Goal: Book appointment/travel/reservation

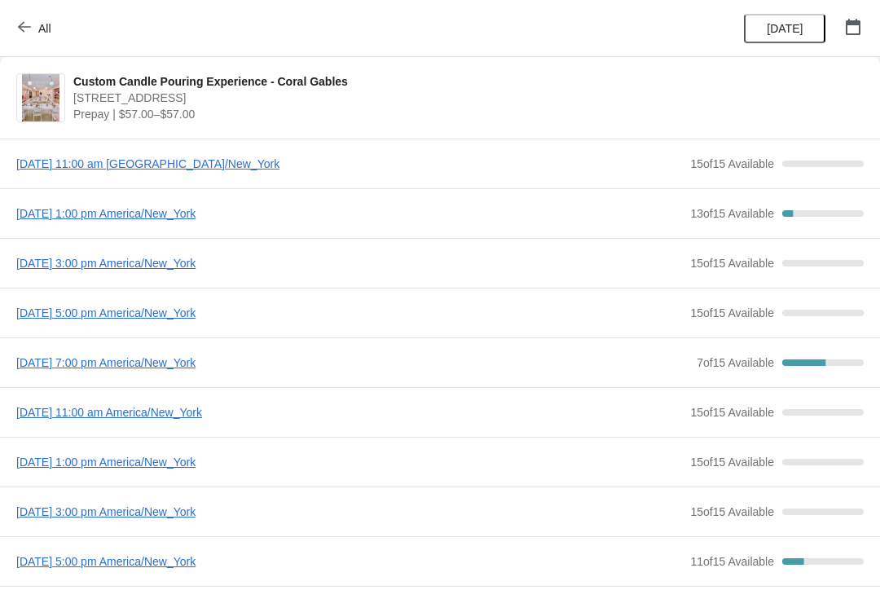
click at [42, 32] on span "All" at bounding box center [44, 28] width 13 height 13
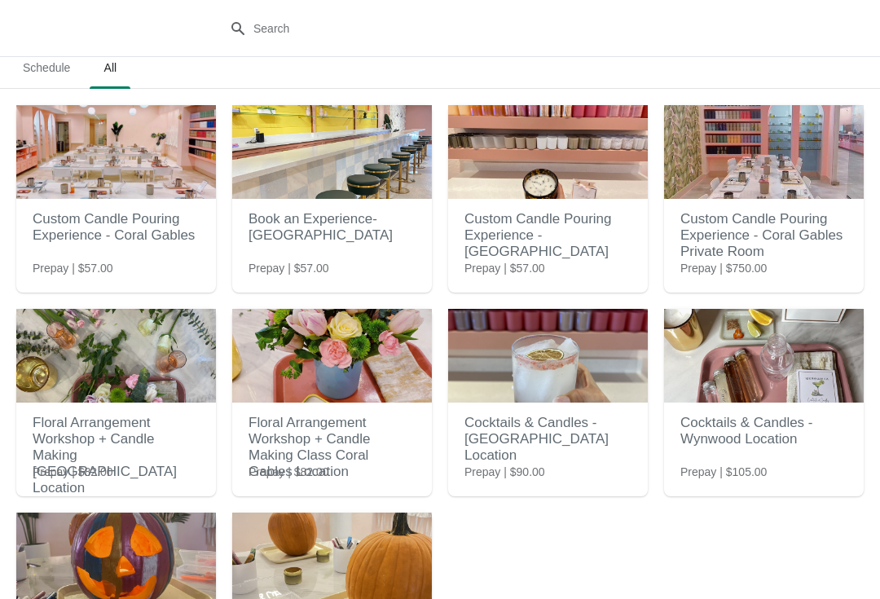
scroll to position [3, 0]
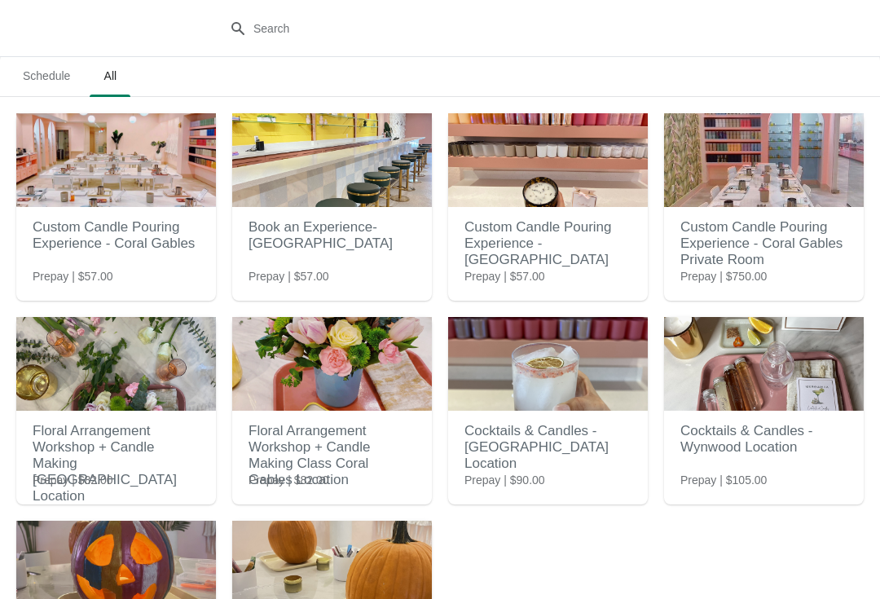
click at [46, 68] on span "Schedule" at bounding box center [46, 75] width 73 height 29
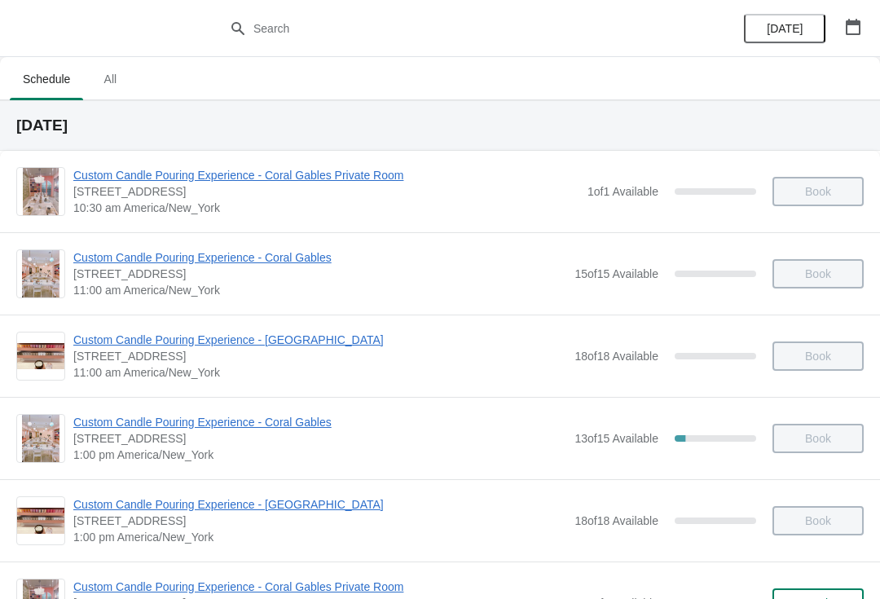
click at [108, 90] on span "All" at bounding box center [110, 78] width 41 height 29
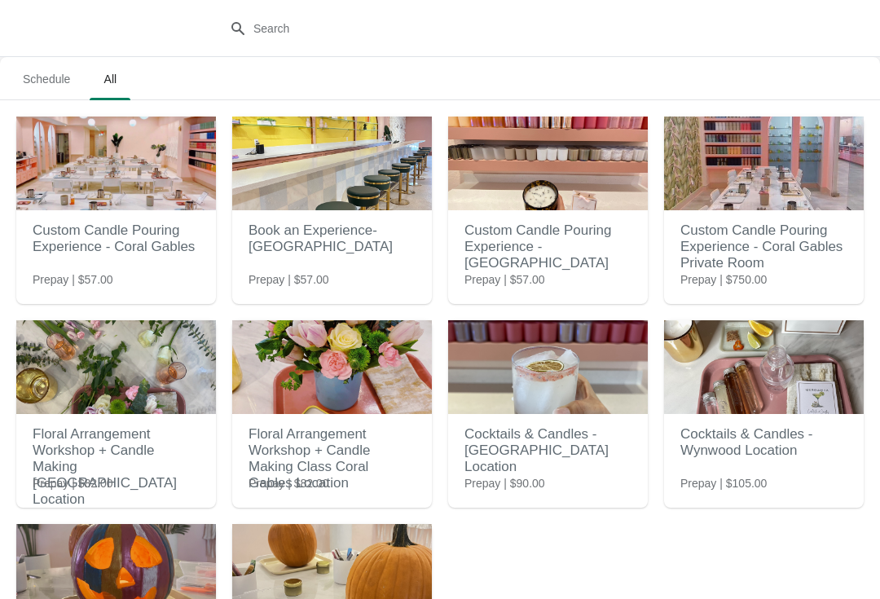
click at [54, 73] on span "Schedule" at bounding box center [46, 78] width 73 height 29
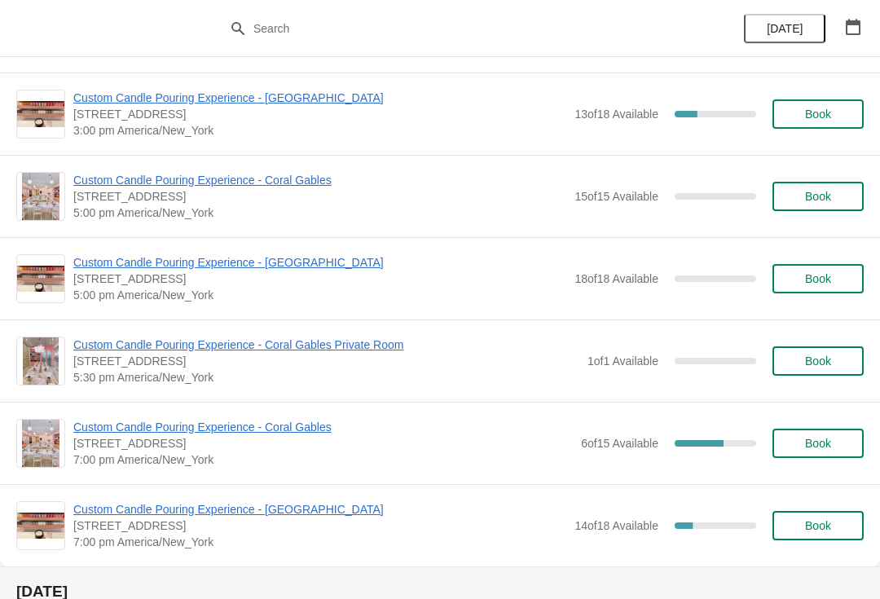
scroll to position [667, 0]
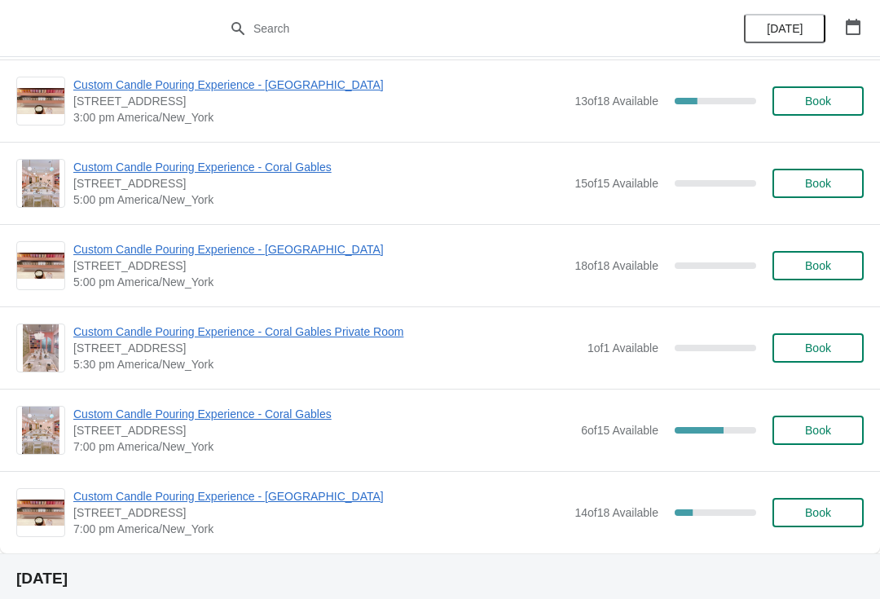
click at [301, 418] on span "Custom Candle Pouring Experience - Coral Gables" at bounding box center [323, 414] width 500 height 16
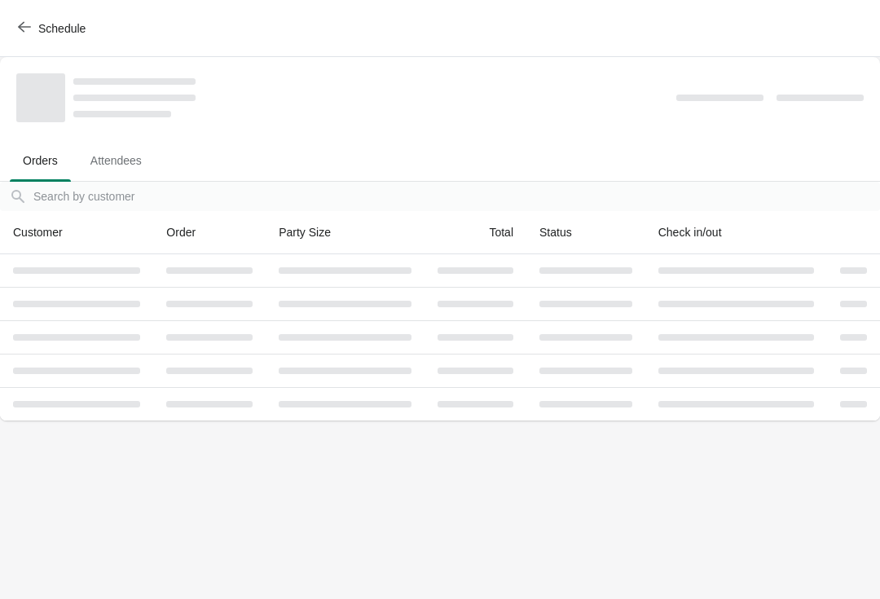
scroll to position [0, 0]
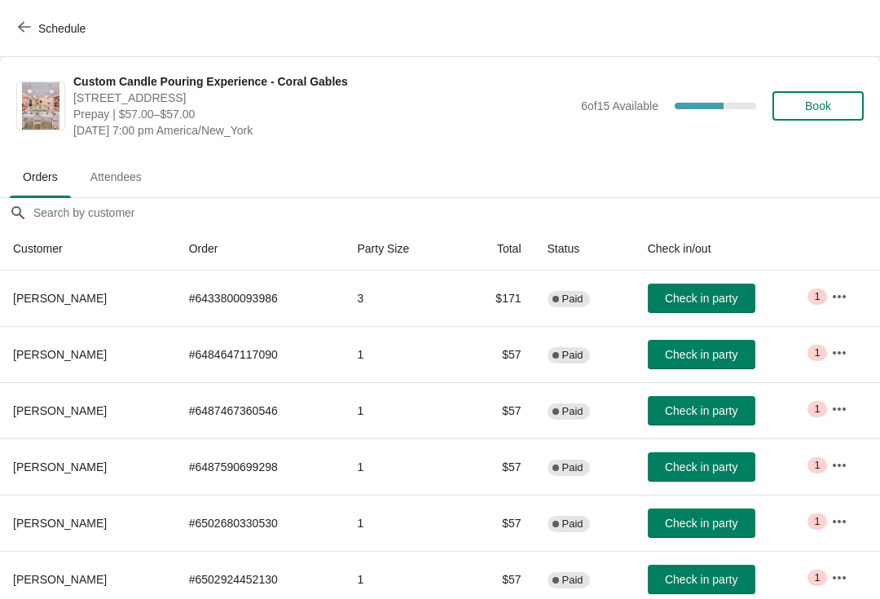
click at [46, 33] on span "Schedule" at bounding box center [61, 28] width 47 height 13
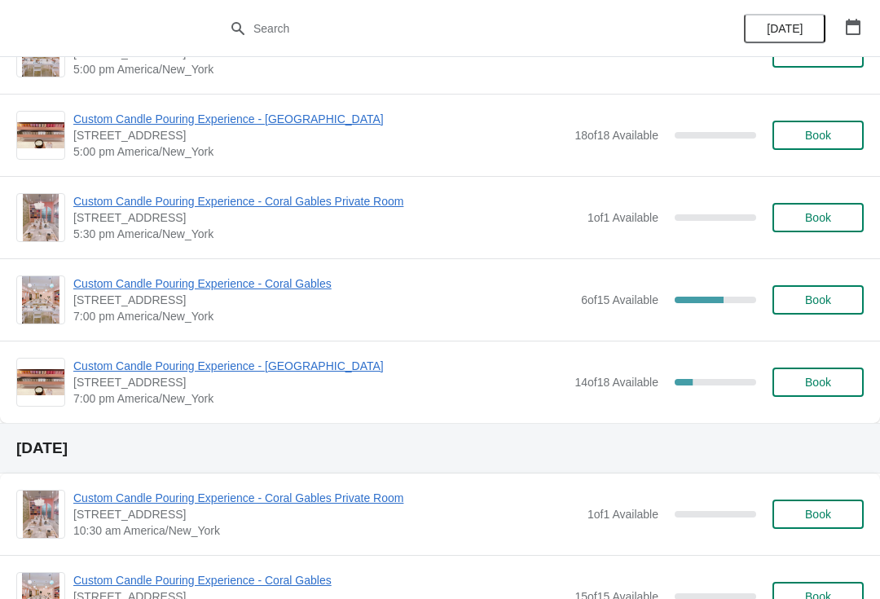
scroll to position [803, 0]
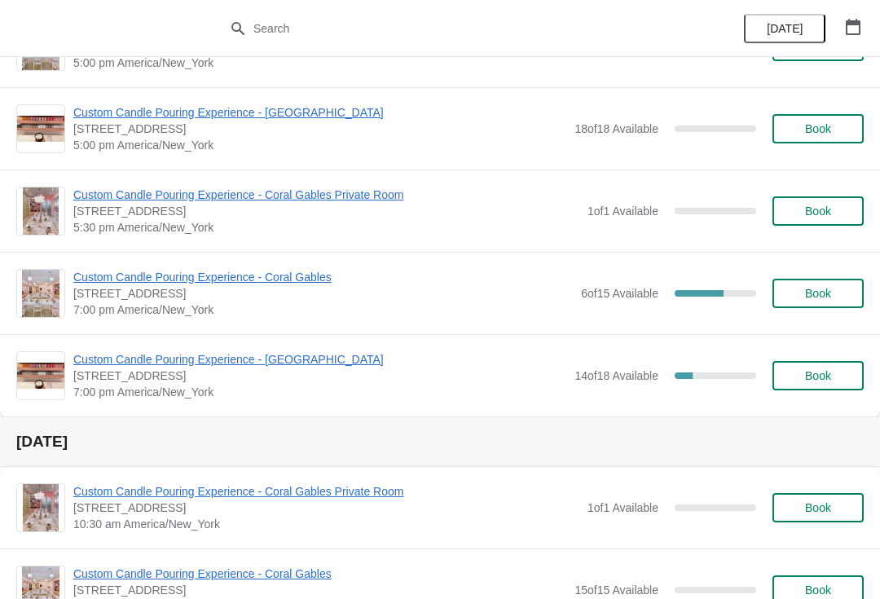
click at [99, 262] on div "Custom Candle Pouring Experience - Coral Gables [STREET_ADDRESS] 7:00 pm Americ…" at bounding box center [440, 293] width 880 height 82
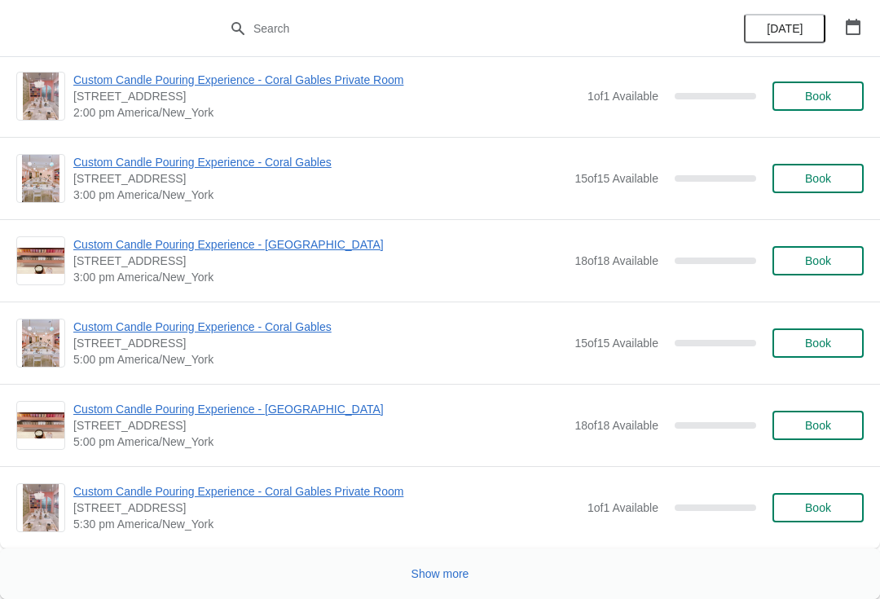
scroll to position [7785, 0]
click at [447, 570] on span "Show more" at bounding box center [441, 573] width 58 height 13
click at [845, 12] on button "button" at bounding box center [852, 26] width 29 height 29
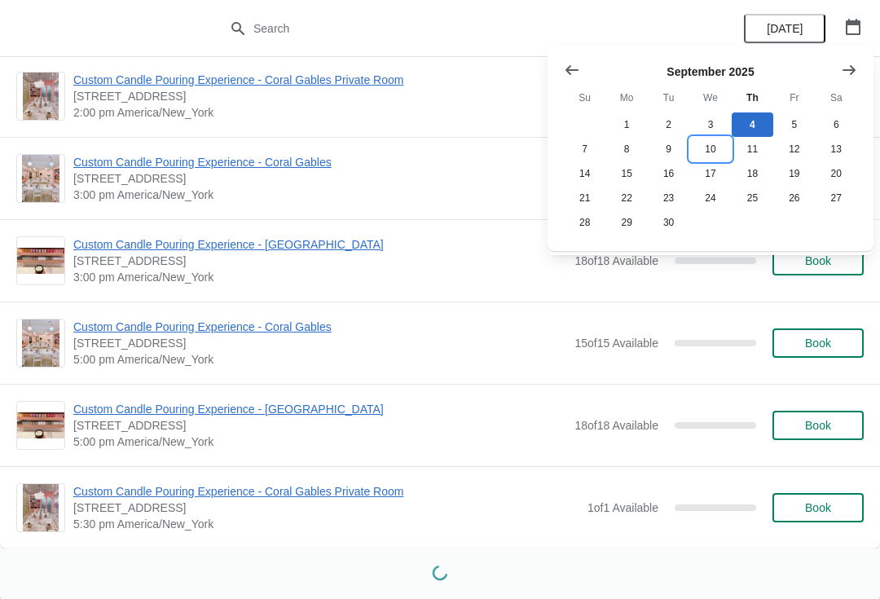
click at [706, 152] on button "10" at bounding box center [710, 149] width 42 height 24
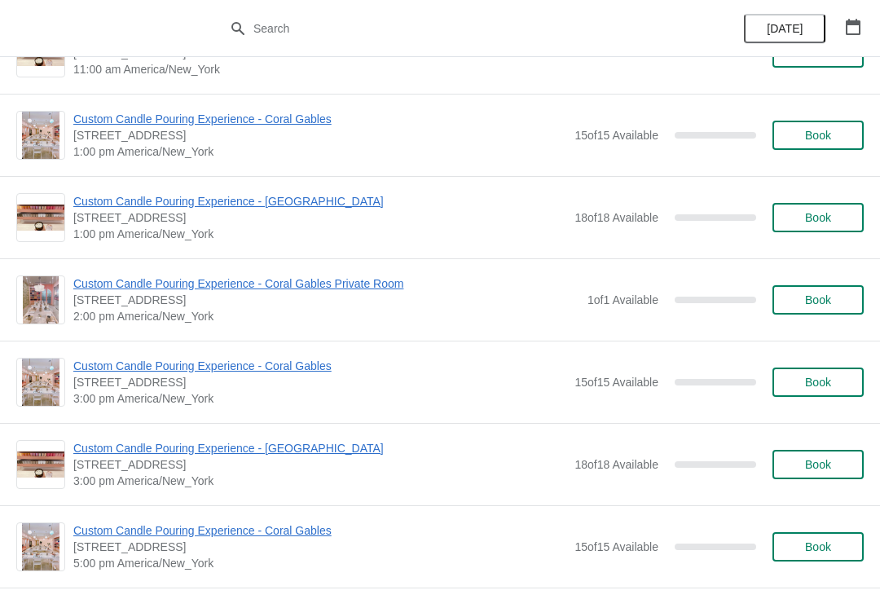
scroll to position [1629, 0]
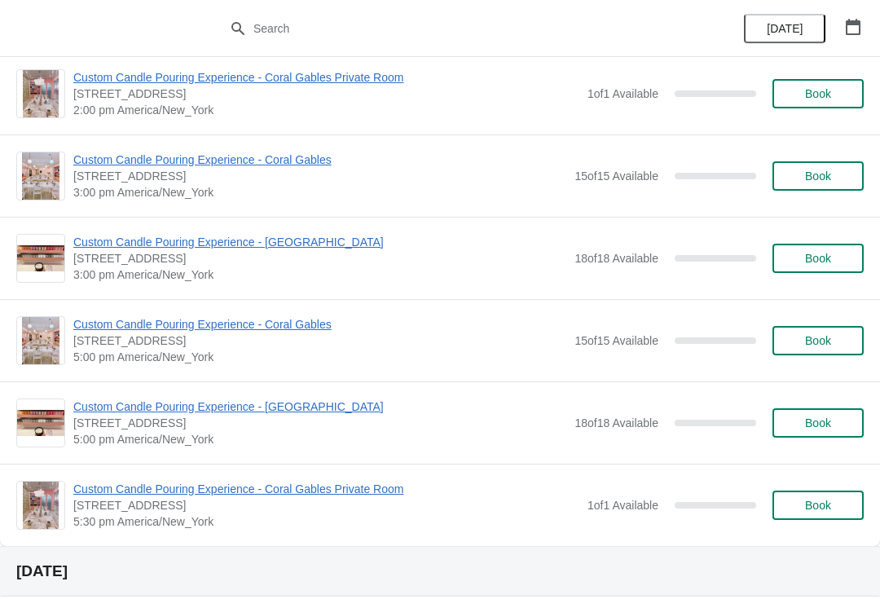
click at [856, 26] on icon "button" at bounding box center [853, 27] width 16 height 16
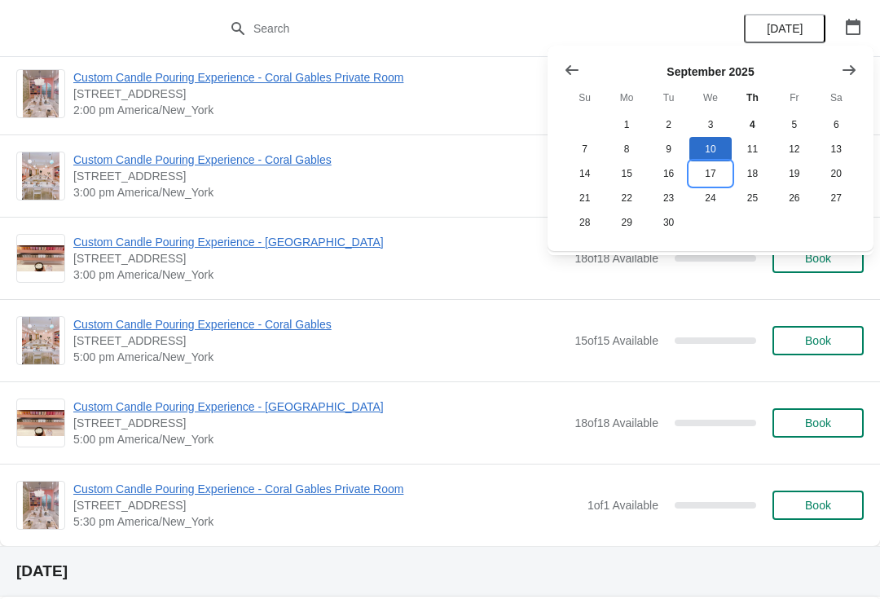
click at [711, 169] on button "17" at bounding box center [710, 173] width 42 height 24
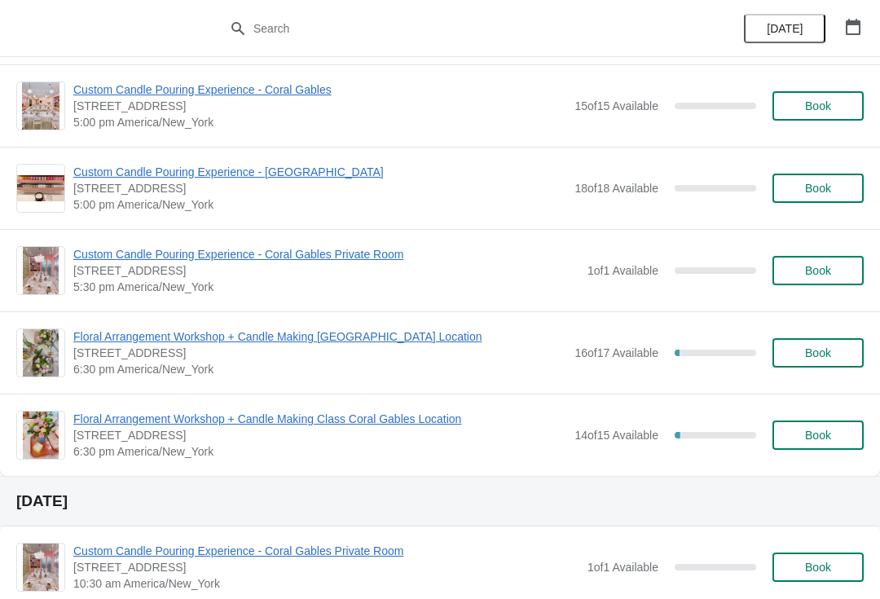
scroll to position [748, 0]
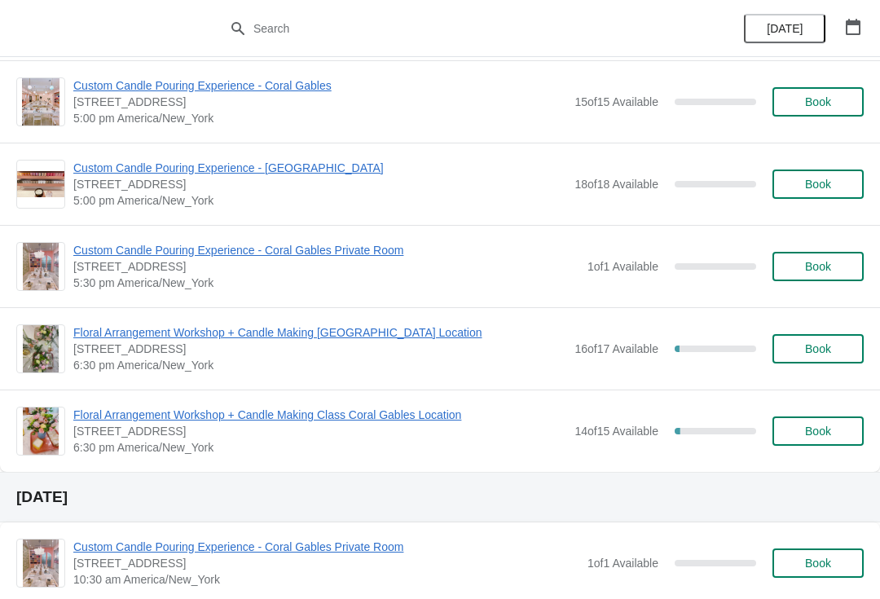
click at [850, 22] on icon "button" at bounding box center [853, 27] width 15 height 16
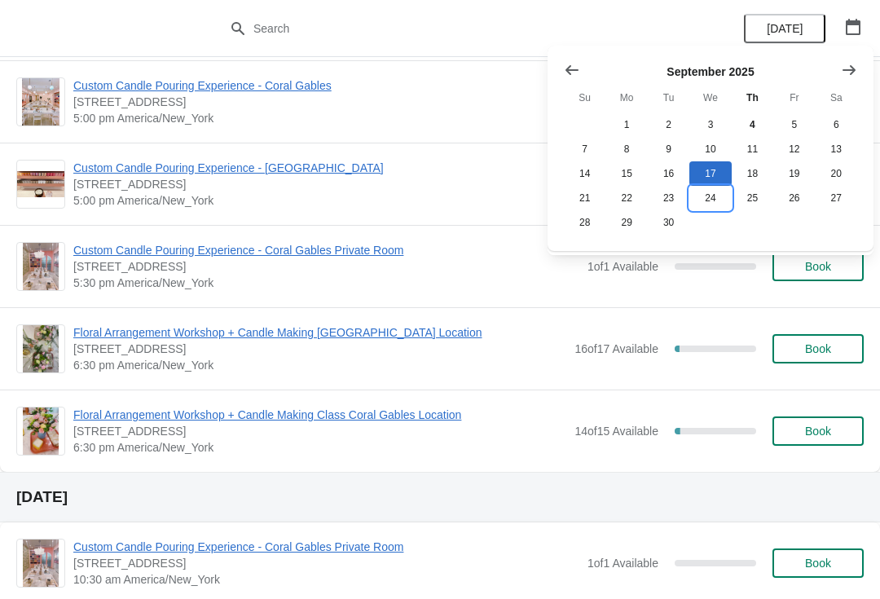
click at [715, 195] on button "24" at bounding box center [710, 198] width 42 height 24
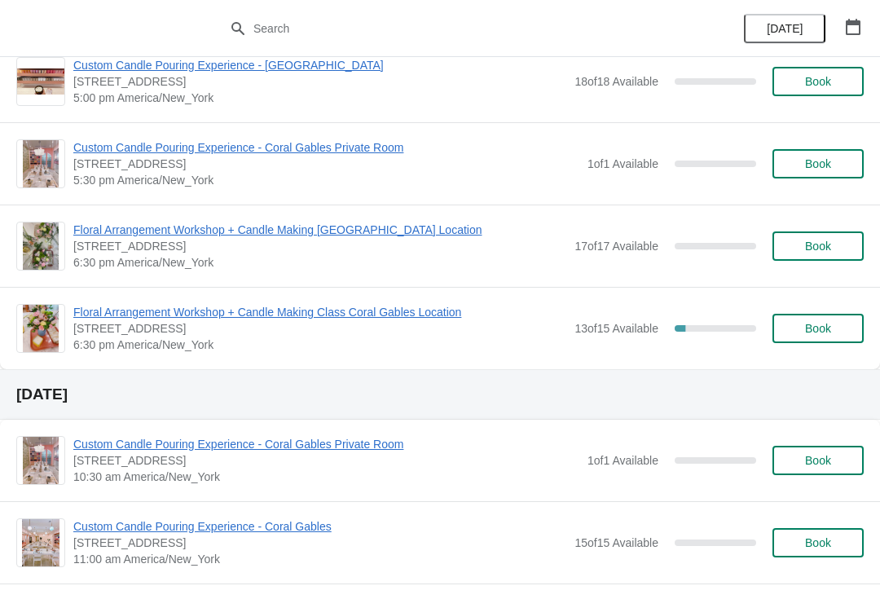
scroll to position [849, 0]
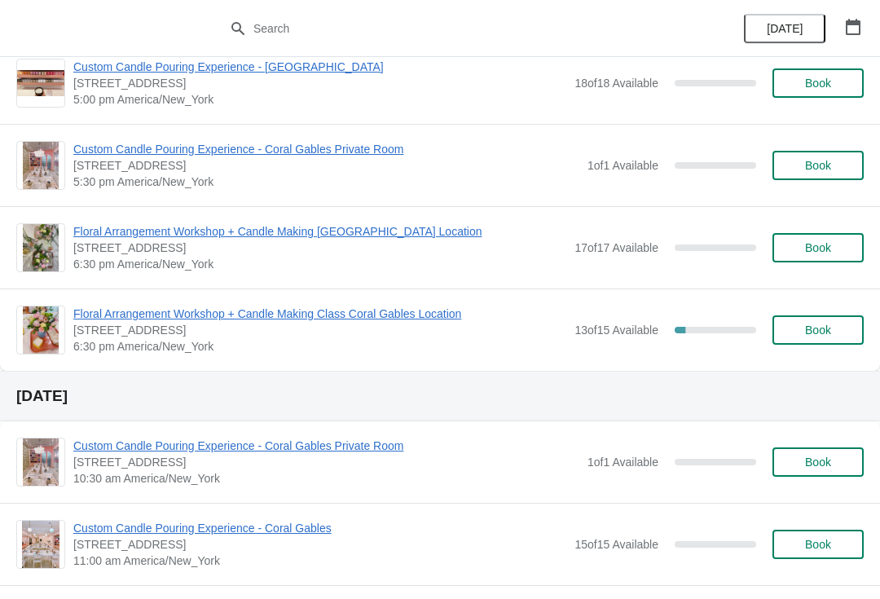
click at [854, 26] on icon "button" at bounding box center [853, 27] width 16 height 16
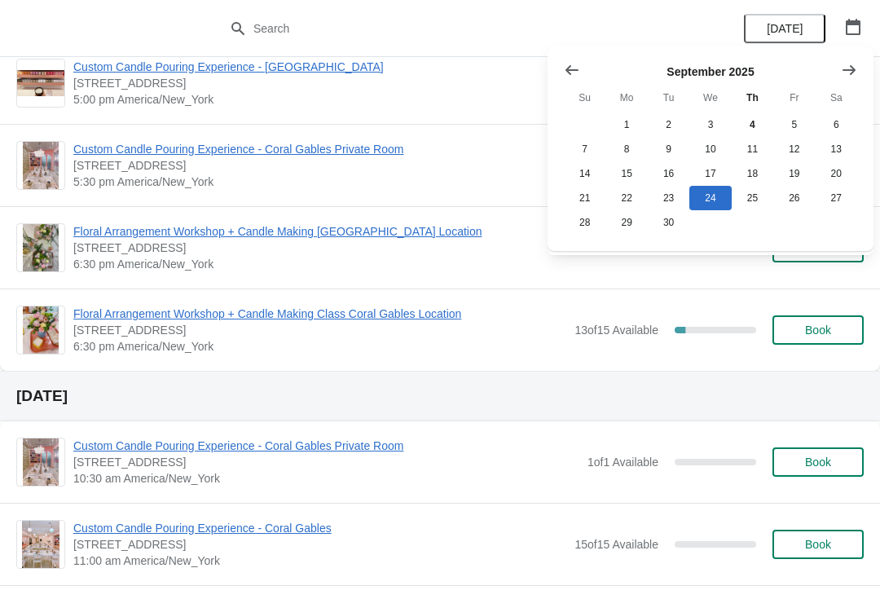
click at [844, 65] on icon "Show next month, October 2025" at bounding box center [849, 70] width 16 height 16
click at [709, 117] on button "1" at bounding box center [710, 124] width 42 height 24
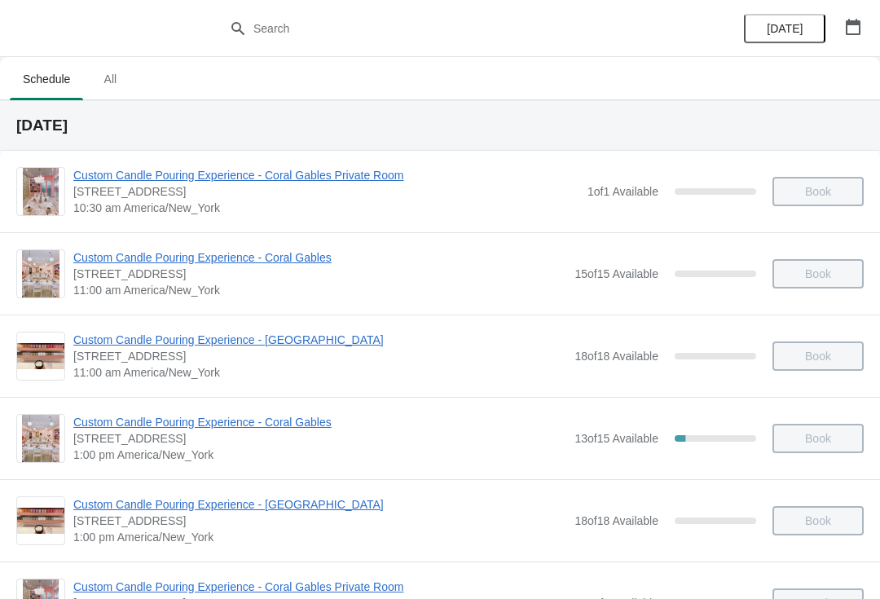
click at [104, 77] on span "All" at bounding box center [110, 78] width 41 height 29
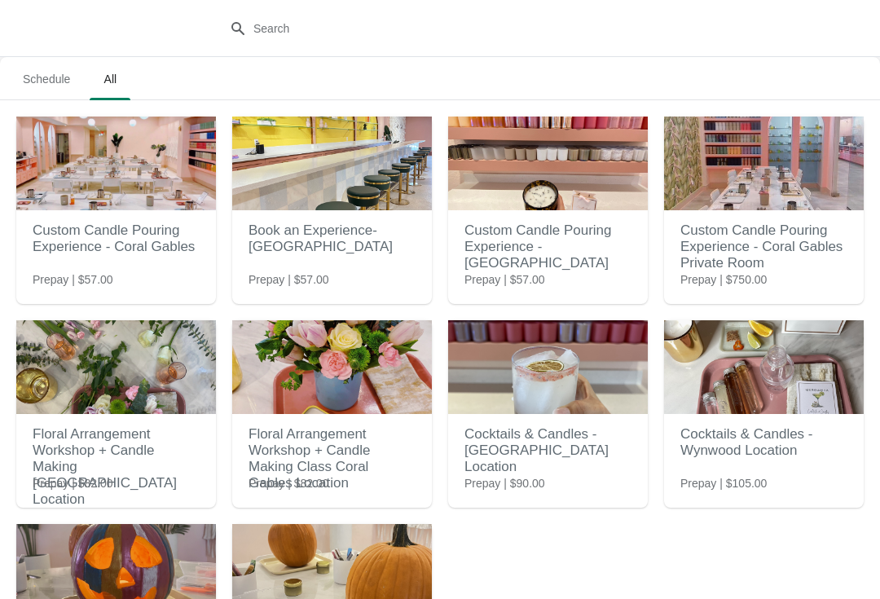
click at [56, 77] on span "Schedule" at bounding box center [46, 78] width 73 height 29
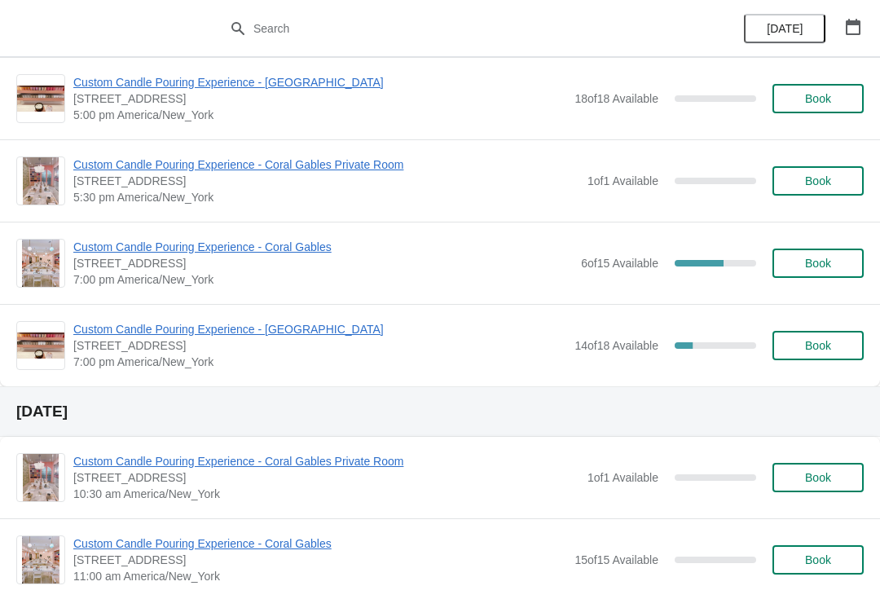
scroll to position [835, 0]
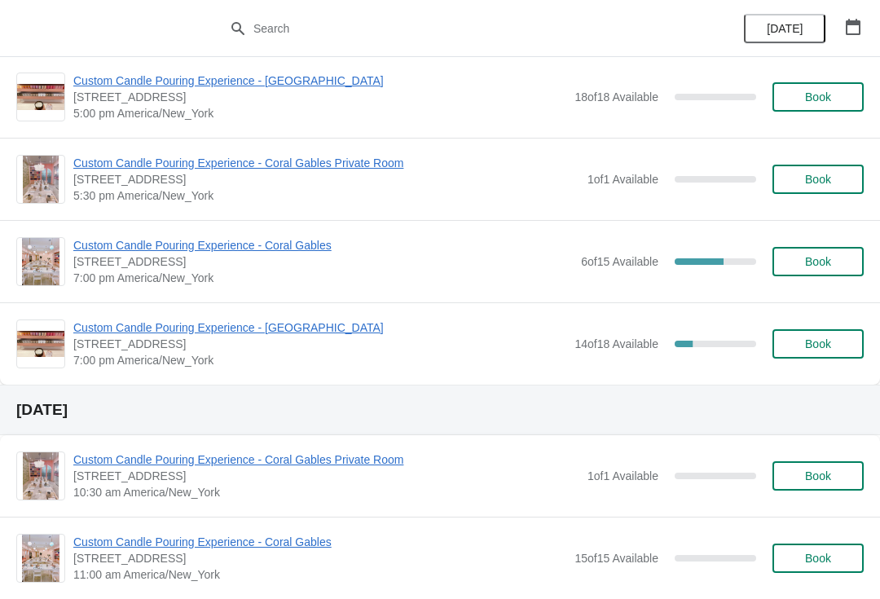
click at [153, 228] on div "Custom Candle Pouring Experience - Coral Gables [STREET_ADDRESS] 7:00 pm Americ…" at bounding box center [440, 261] width 880 height 82
click at [134, 242] on span "Custom Candle Pouring Experience - Coral Gables" at bounding box center [323, 245] width 500 height 16
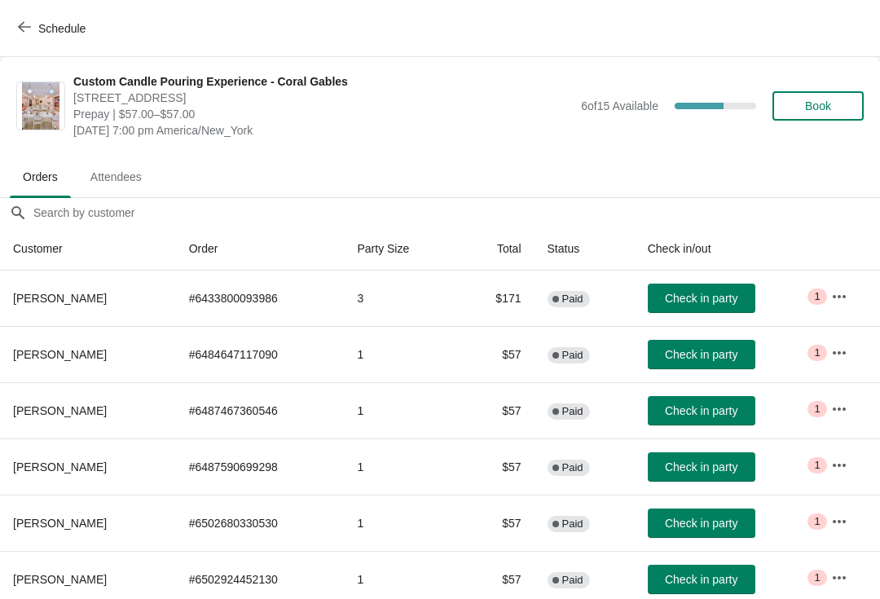
scroll to position [0, 0]
click at [110, 162] on span "Attendees" at bounding box center [115, 176] width 77 height 29
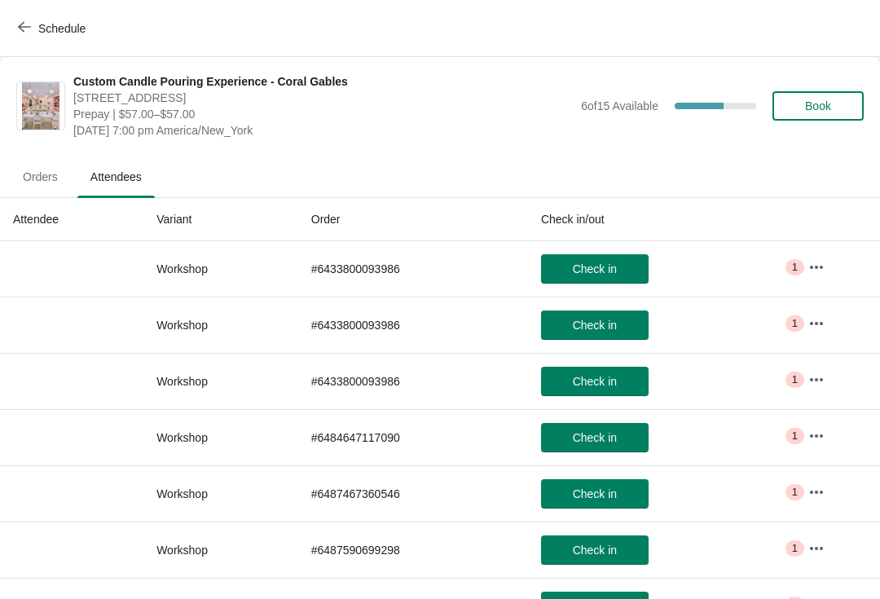
click at [66, 175] on span "Orders" at bounding box center [40, 176] width 61 height 29
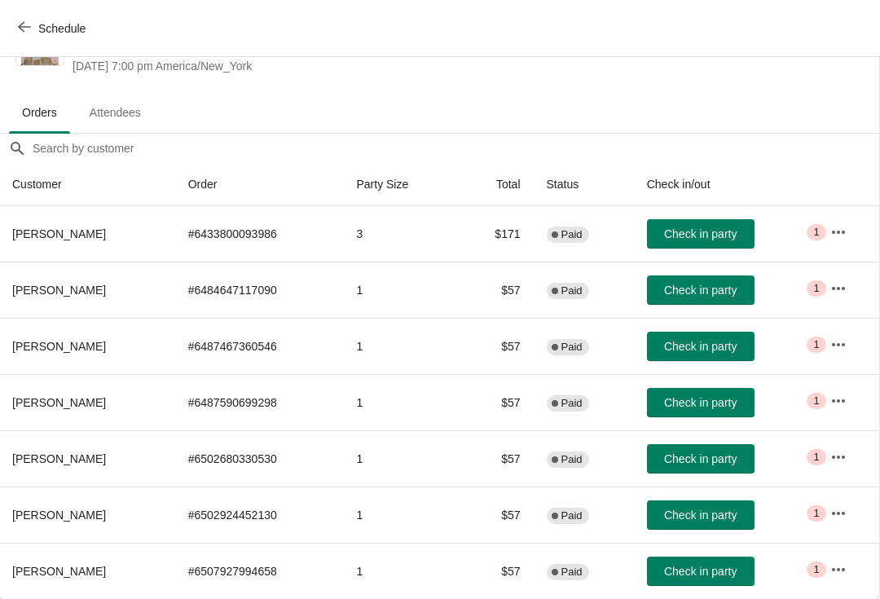
scroll to position [64, 1]
click at [17, 17] on button "Schedule" at bounding box center [53, 28] width 90 height 29
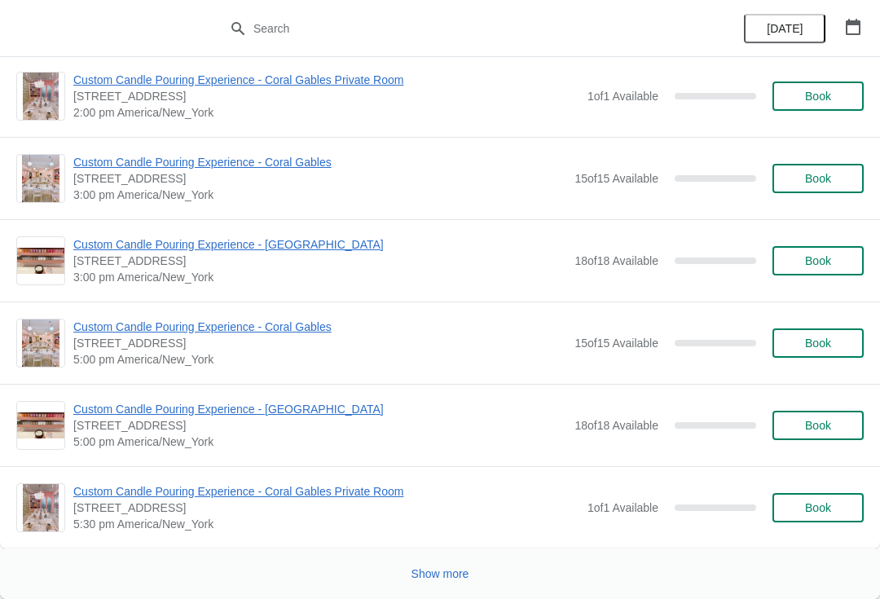
scroll to position [7785, 0]
click at [440, 571] on span "Show more" at bounding box center [441, 573] width 58 height 13
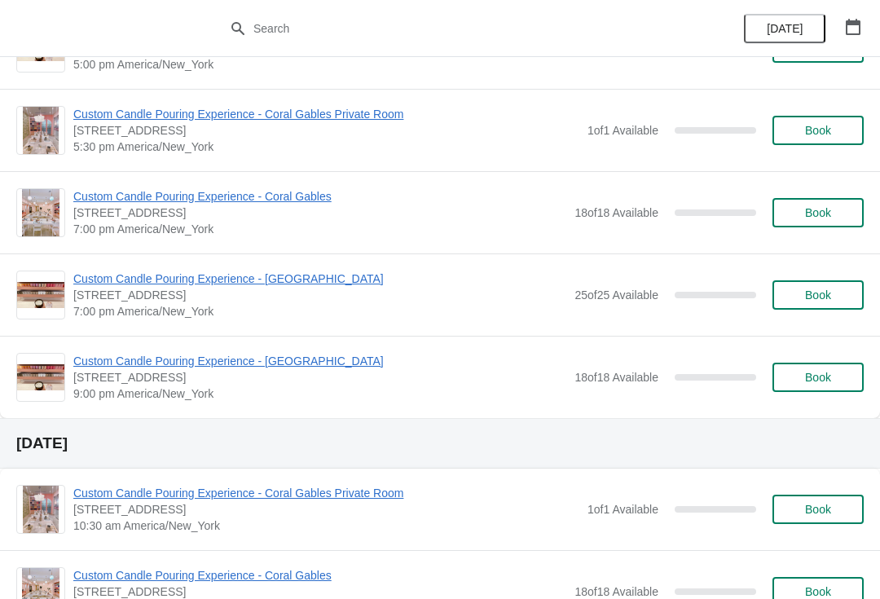
scroll to position [10486, 0]
